Goal: Information Seeking & Learning: Learn about a topic

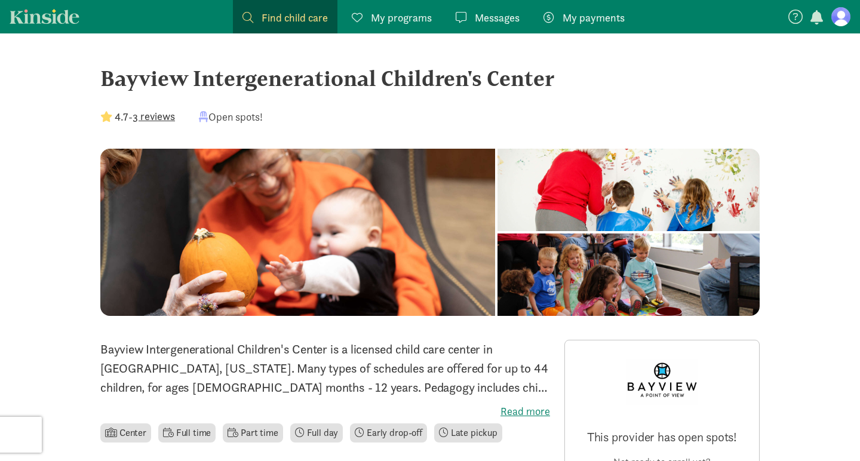
click at [282, 19] on span "Find child care" at bounding box center [295, 18] width 66 height 16
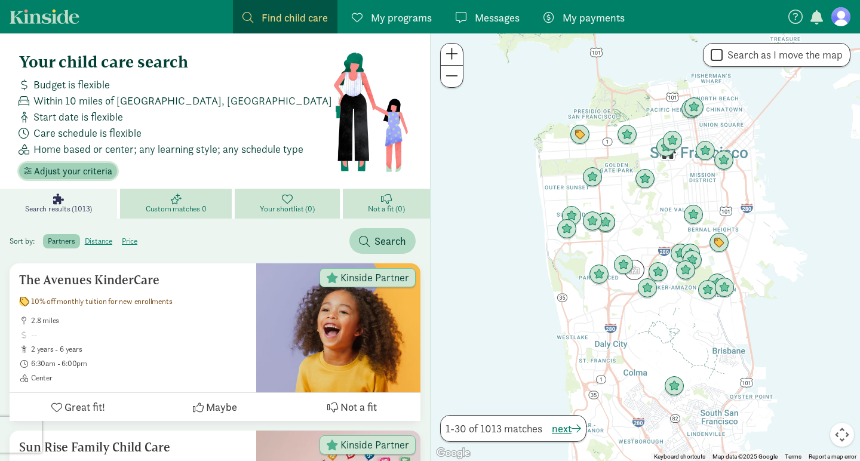
click at [74, 171] on span "Adjust your criteria" at bounding box center [73, 171] width 78 height 14
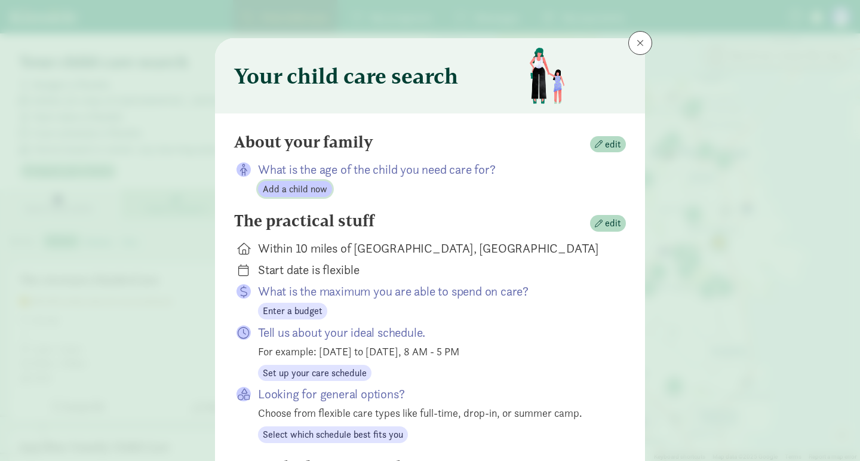
click at [310, 192] on span "Add a child now" at bounding box center [295, 189] width 65 height 14
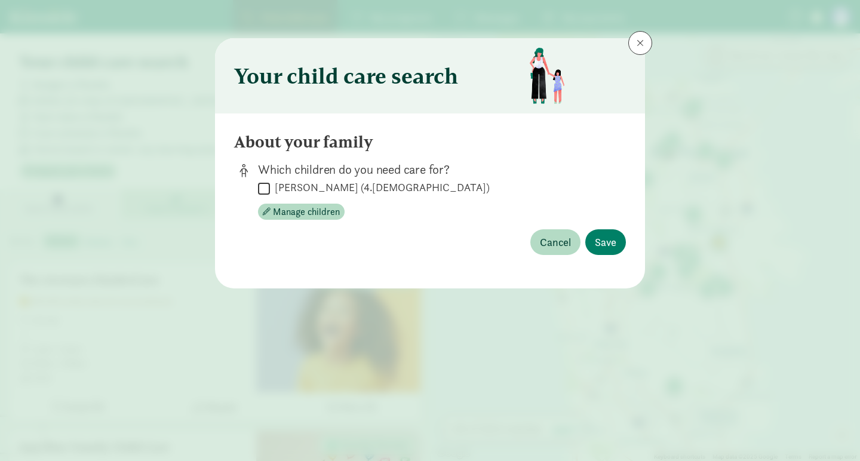
click at [266, 189] on input "Róisín Patterson Deely (4.7 months old)" at bounding box center [264, 188] width 12 height 16
checkbox input "true"
click at [603, 237] on span "Save" at bounding box center [606, 242] width 22 height 16
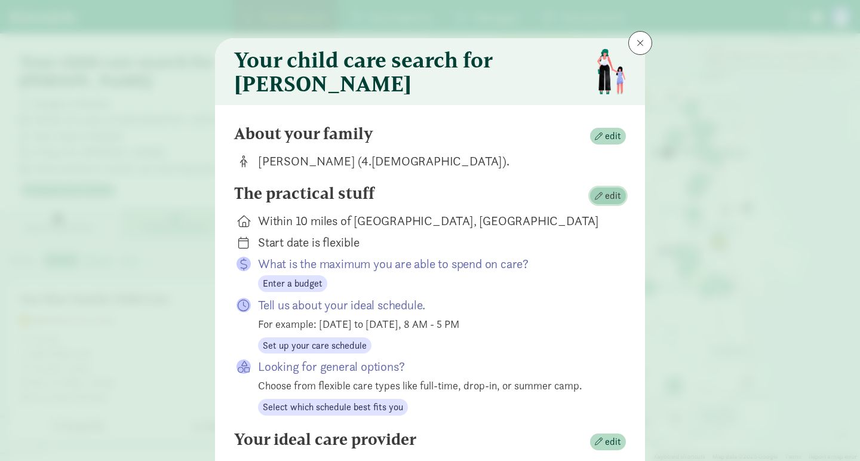
click at [615, 203] on span "edit" at bounding box center [613, 196] width 16 height 14
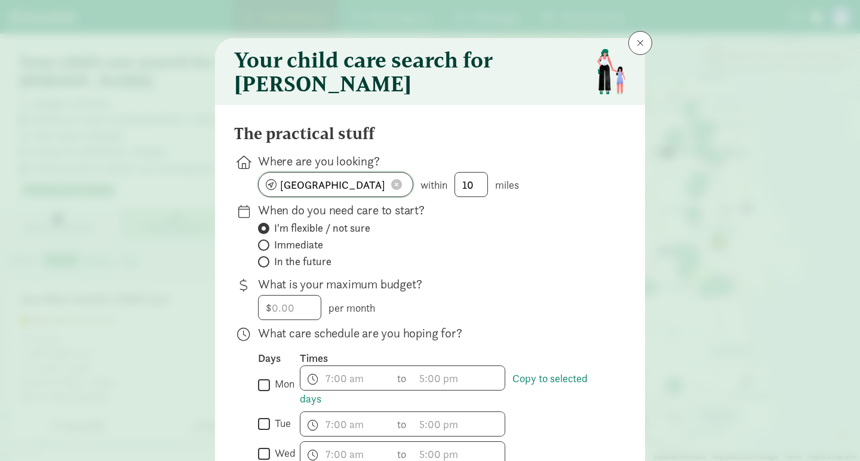
click at [347, 192] on input "San Francisco, CA" at bounding box center [336, 185] width 154 height 24
type input "Seattle, WA 98117, USA"
click at [263, 249] on input "Immediate" at bounding box center [262, 245] width 8 height 8
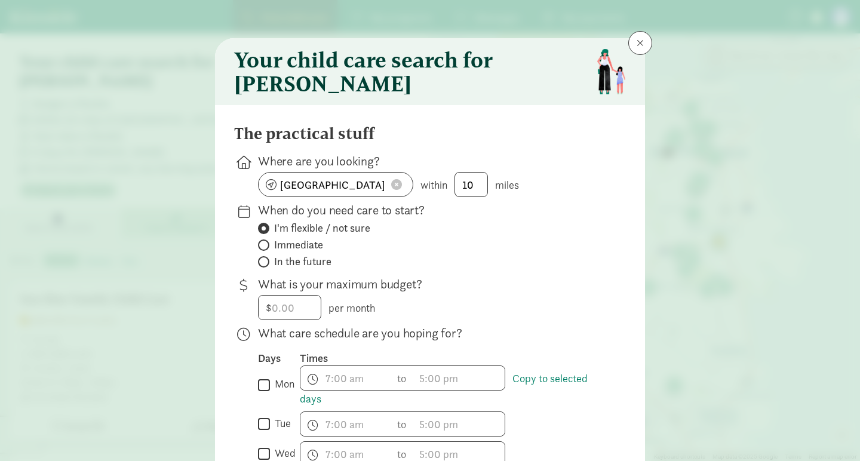
radio input "true"
radio input "false"
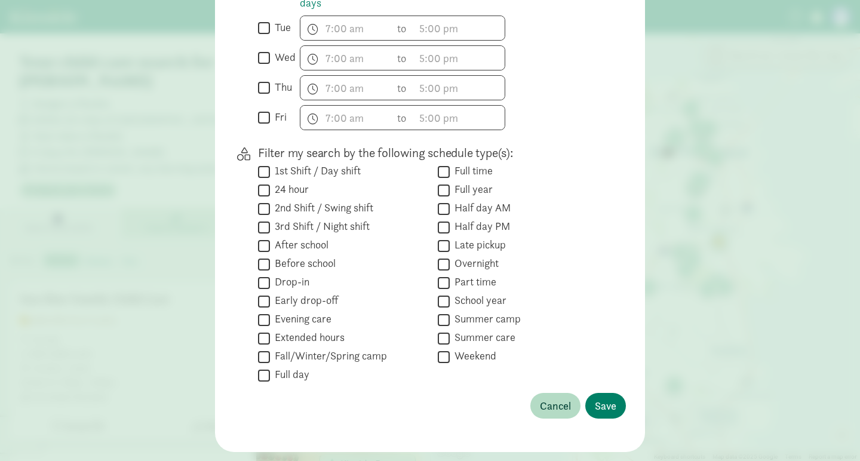
scroll to position [401, 0]
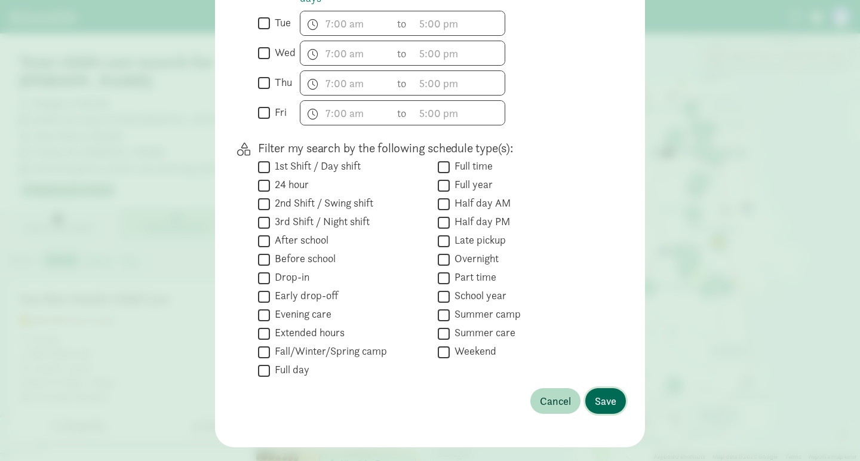
click at [615, 409] on span "Save" at bounding box center [606, 401] width 22 height 16
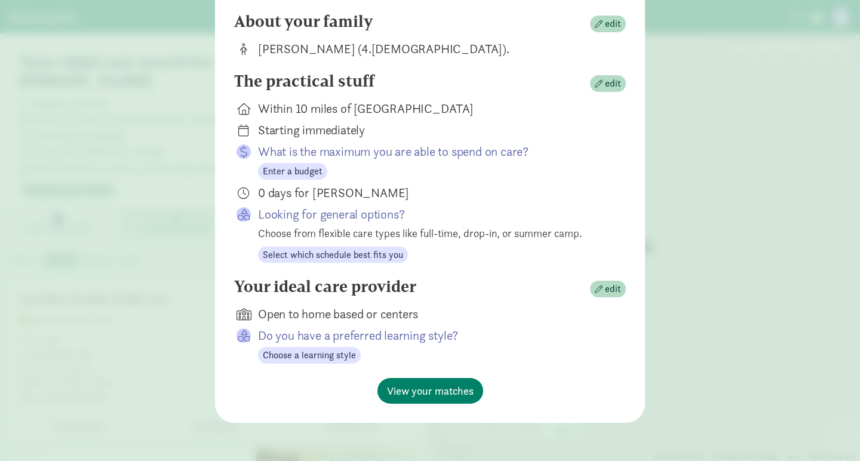
scroll to position [119, 0]
click at [607, 287] on span "edit" at bounding box center [613, 289] width 16 height 14
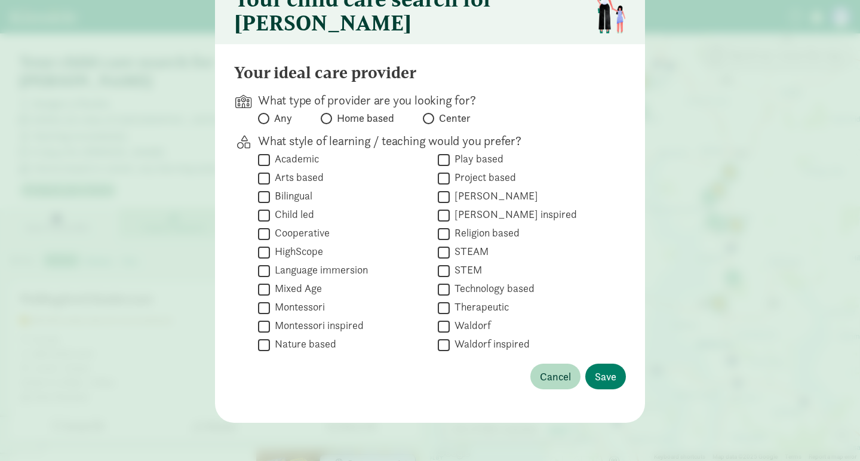
scroll to position [69, 0]
click at [267, 116] on span at bounding box center [263, 118] width 11 height 11
click at [266, 116] on input "Any" at bounding box center [262, 119] width 8 height 8
radio input "true"
click at [603, 377] on span "Save" at bounding box center [606, 377] width 22 height 16
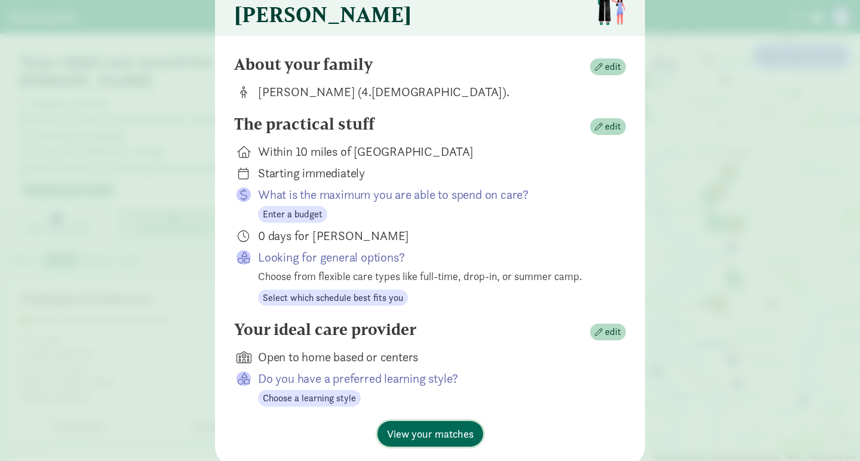
click at [449, 440] on span "View your matches" at bounding box center [430, 434] width 87 height 16
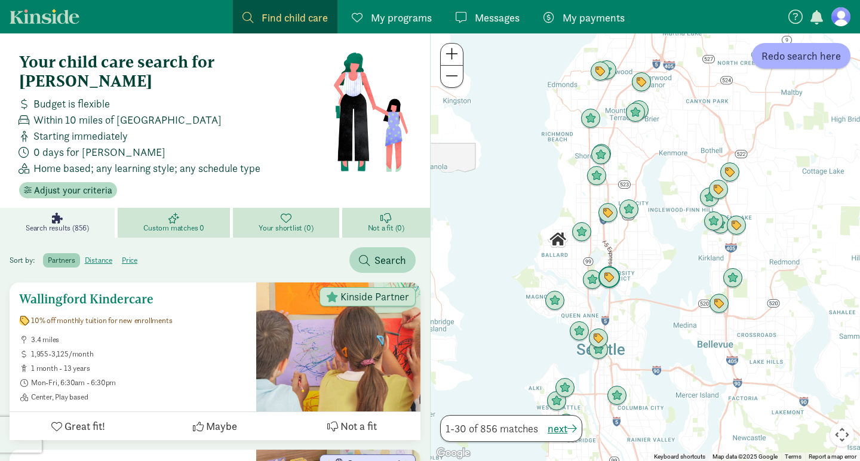
scroll to position [0, 0]
click at [585, 231] on img "Click to see details" at bounding box center [581, 232] width 23 height 23
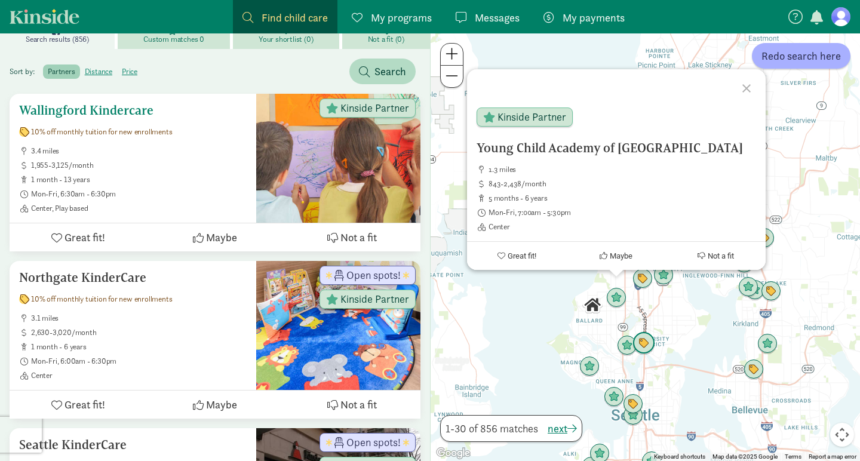
scroll to position [190, 0]
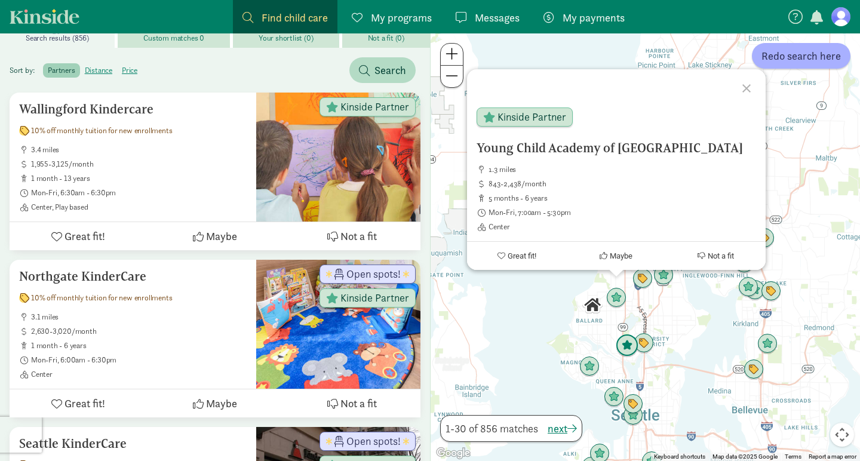
click at [627, 346] on img "Click to see details" at bounding box center [627, 345] width 23 height 23
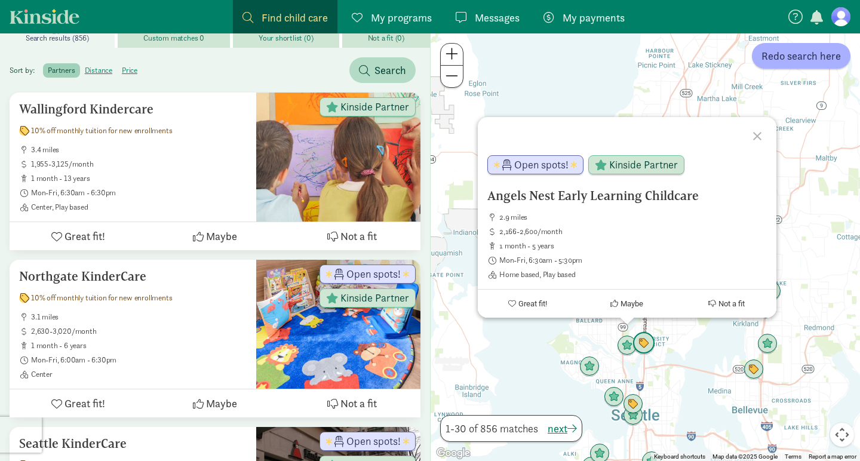
click at [647, 343] on img "Click to see details" at bounding box center [643, 343] width 23 height 23
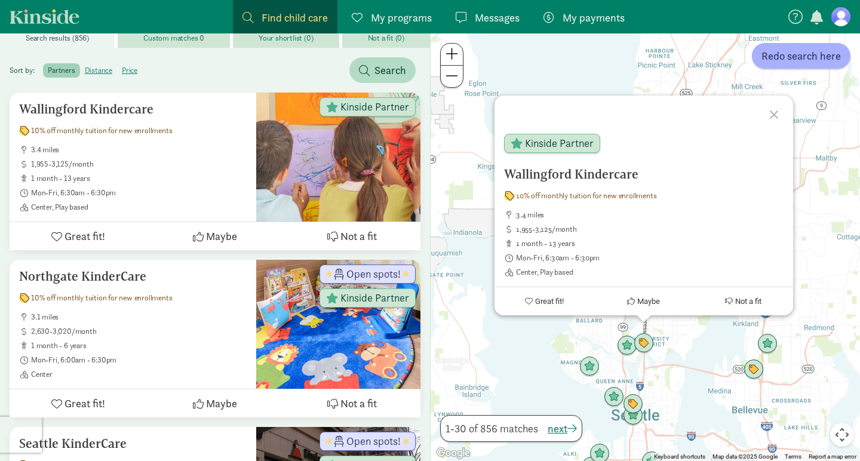
click at [545, 332] on div "To navigate, press the arrow keys. Wallingford Kindercare 10% off monthly tuiti…" at bounding box center [645, 247] width 429 height 428
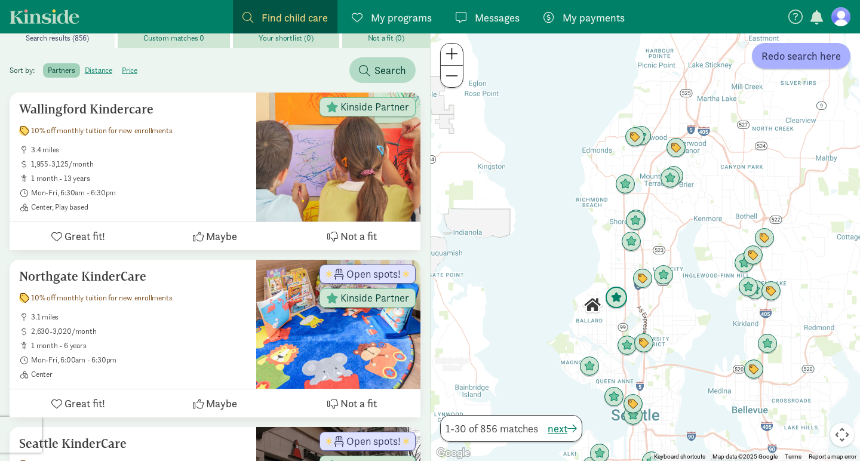
click at [619, 299] on img "Click to see details" at bounding box center [616, 298] width 23 height 23
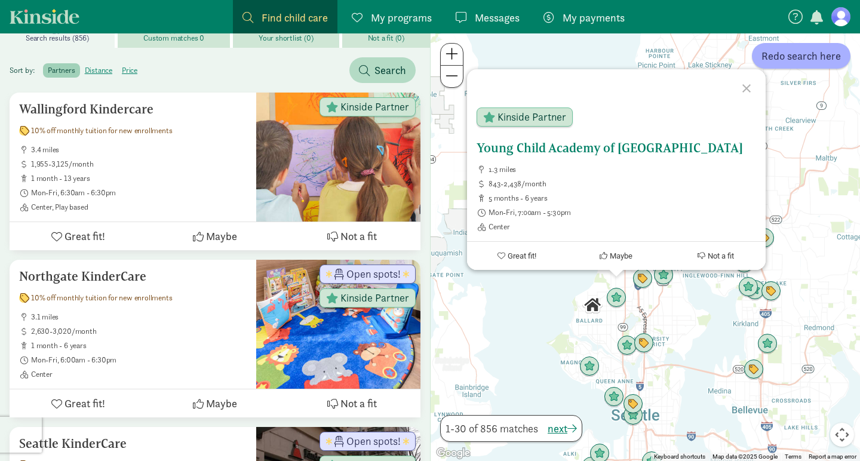
click at [532, 148] on h5 "Young Child Academy of [GEOGRAPHIC_DATA]" at bounding box center [617, 148] width 280 height 14
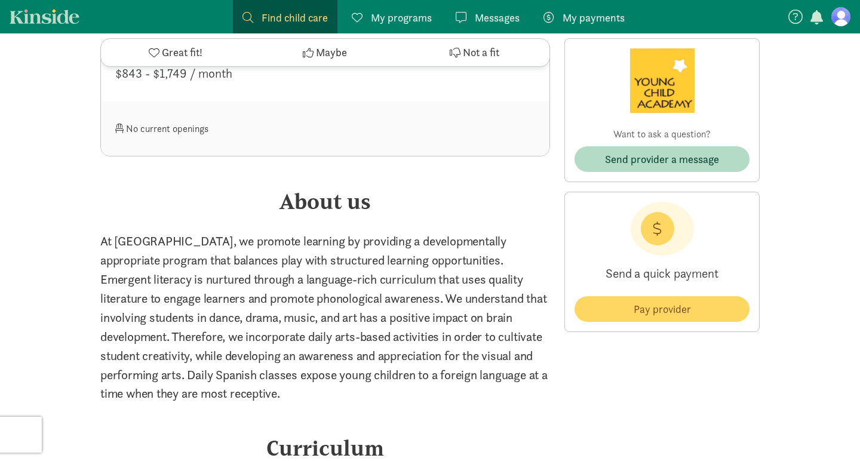
scroll to position [1484, 0]
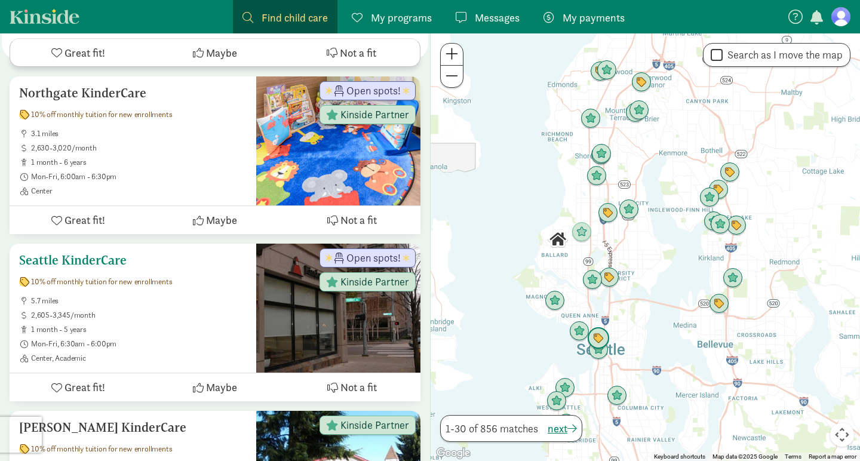
scroll to position [375, 0]
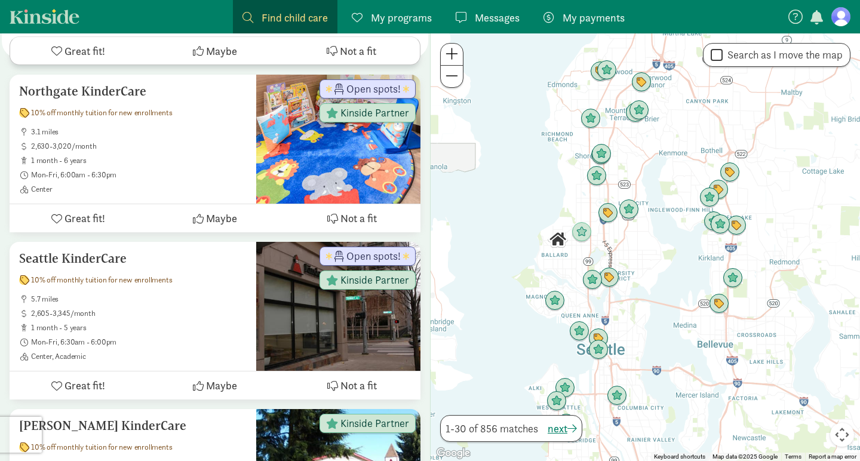
click at [456, 57] on span at bounding box center [452, 54] width 13 height 14
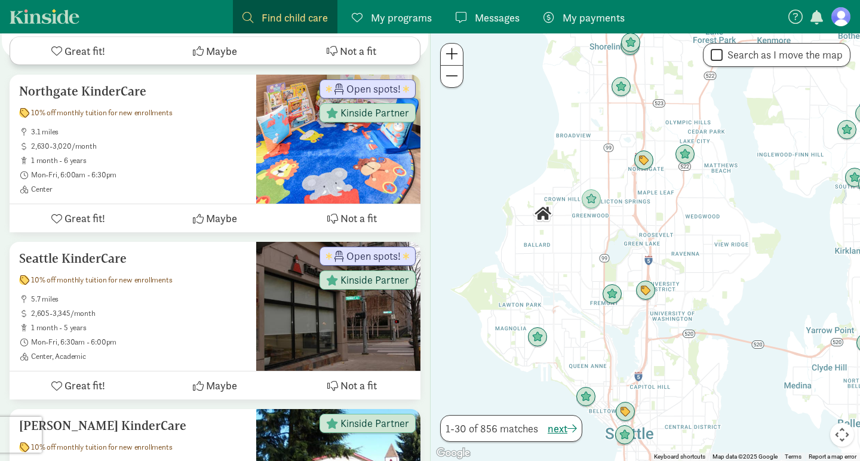
drag, startPoint x: 526, startPoint y: 280, endPoint x: 603, endPoint y: 262, distance: 79.1
click at [603, 262] on div at bounding box center [645, 247] width 429 height 428
click at [800, 60] on span "Redo search here" at bounding box center [800, 56] width 79 height 16
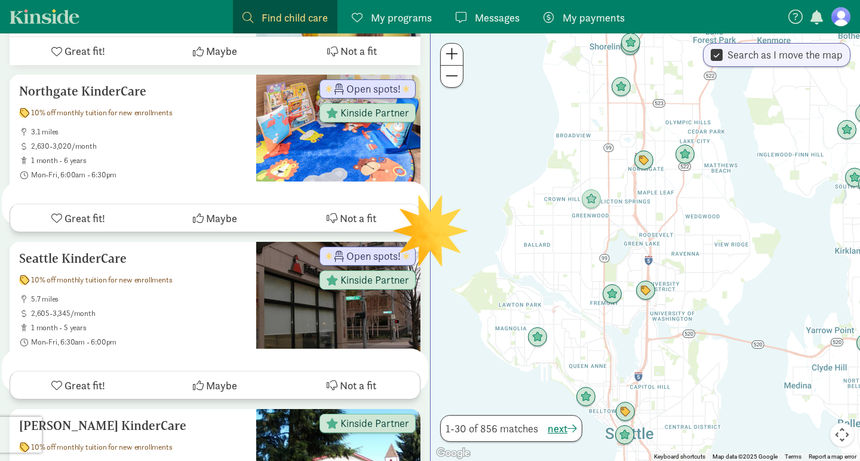
scroll to position [0, 0]
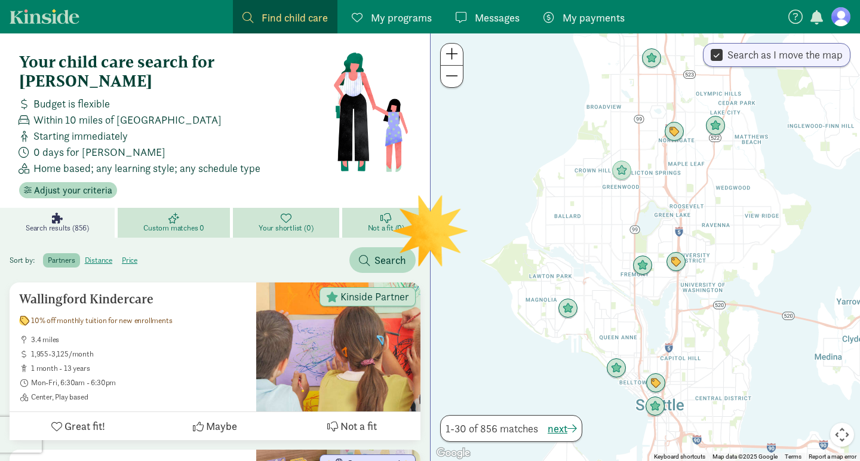
drag, startPoint x: 614, startPoint y: 235, endPoint x: 644, endPoint y: 205, distance: 42.7
click at [644, 205] on div at bounding box center [645, 247] width 429 height 428
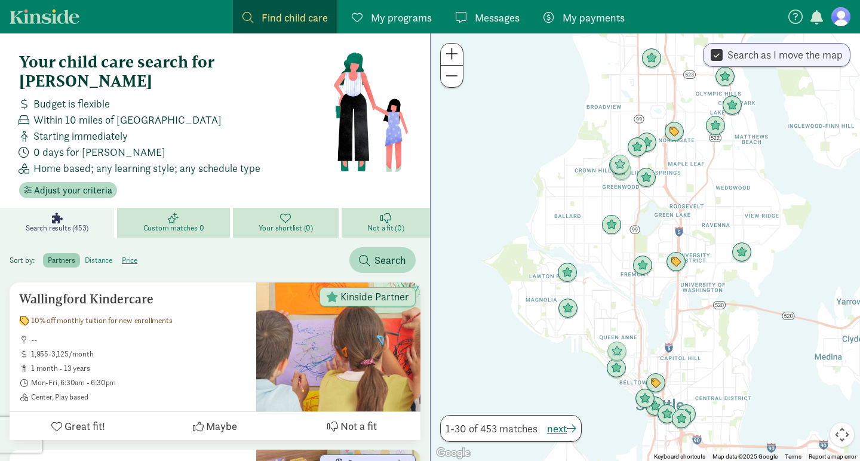
click at [117, 253] on label "distance" at bounding box center [129, 260] width 25 height 14
click at [85, 256] on input "distance" at bounding box center [85, 256] width 0 height 0
